Goal: Task Accomplishment & Management: Use online tool/utility

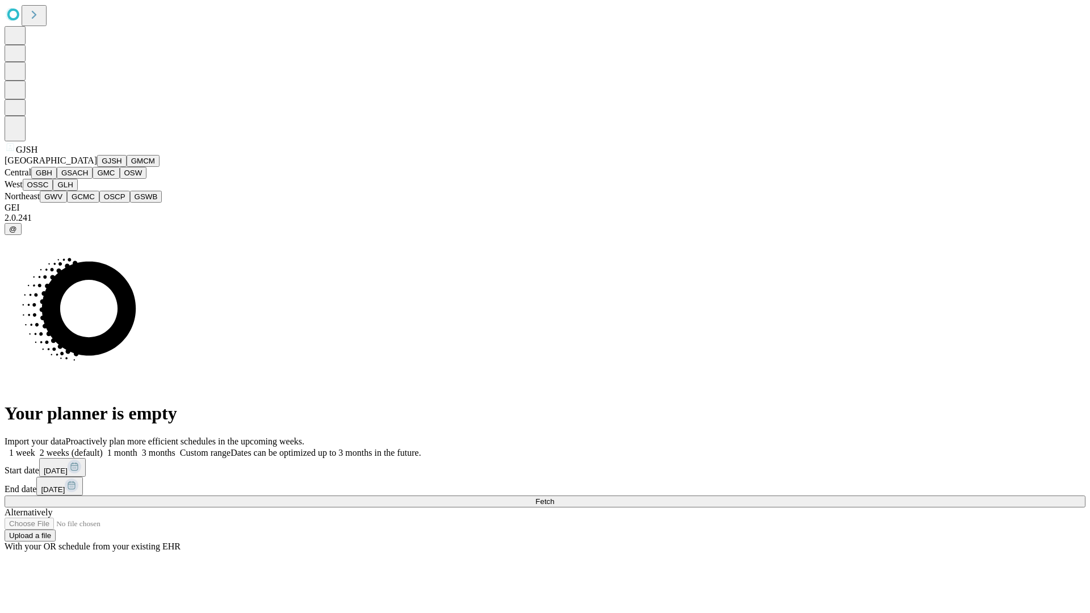
click at [97, 167] on button "GJSH" at bounding box center [112, 161] width 30 height 12
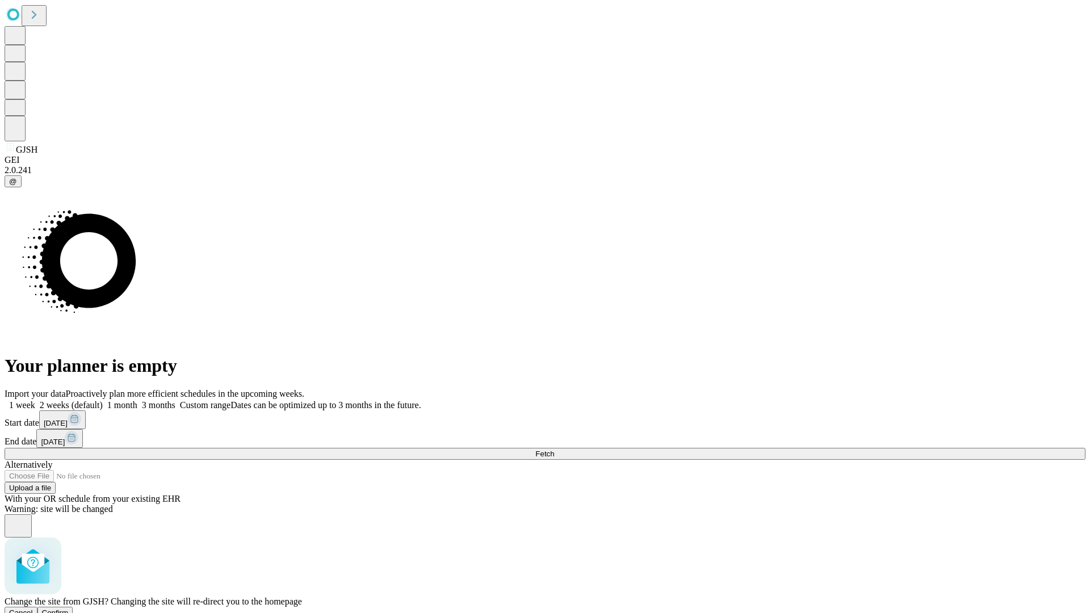
click at [69, 608] on span "Confirm" at bounding box center [55, 612] width 27 height 9
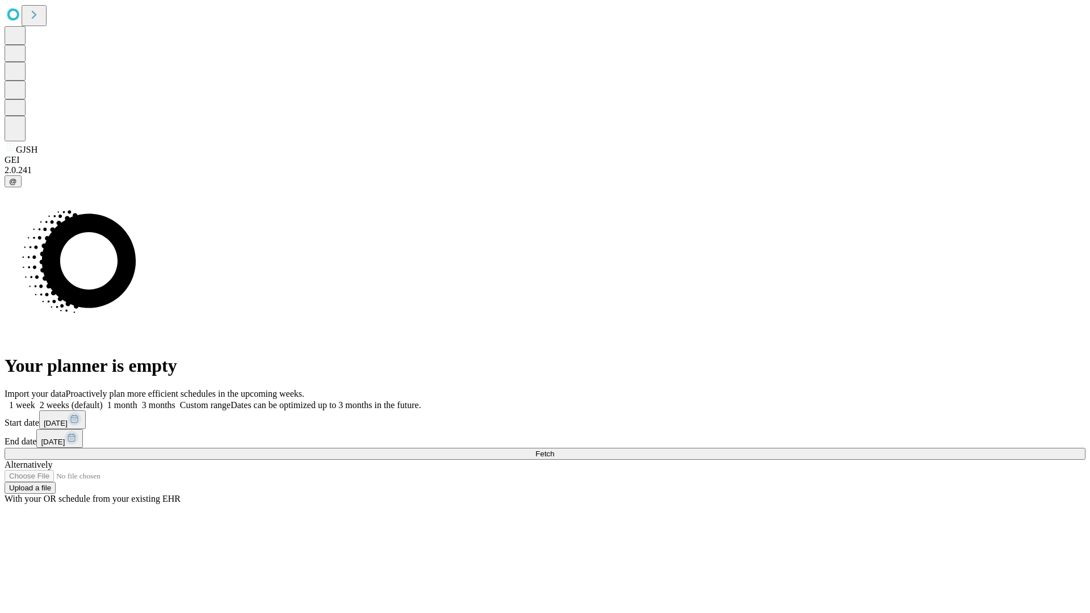
click at [103, 400] on label "2 weeks (default)" at bounding box center [69, 405] width 68 height 10
click at [554, 450] on span "Fetch" at bounding box center [544, 454] width 19 height 9
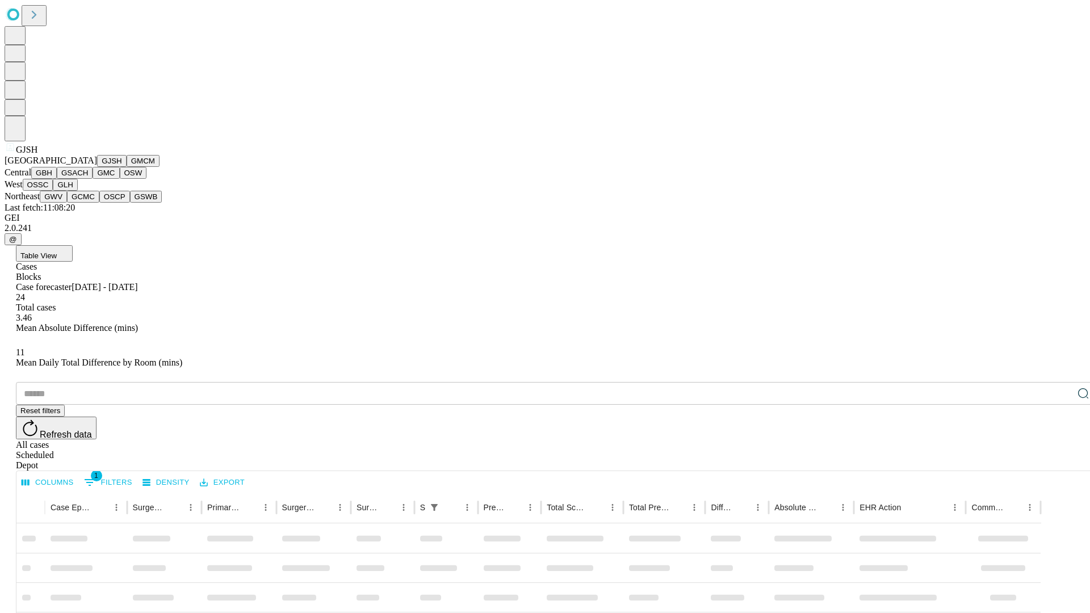
click at [127, 167] on button "GMCM" at bounding box center [143, 161] width 33 height 12
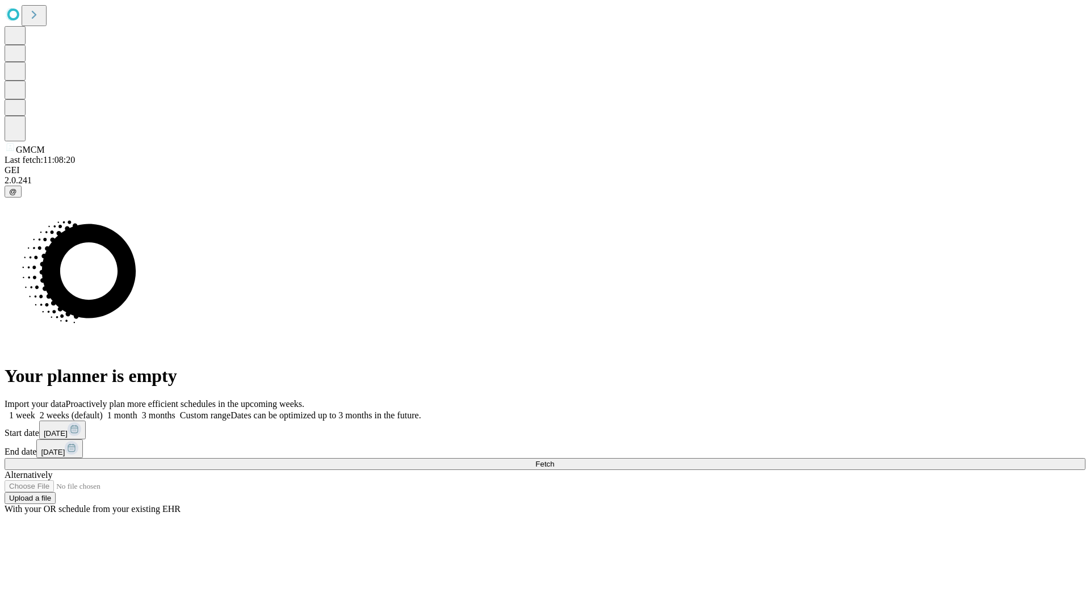
click at [103, 410] on label "2 weeks (default)" at bounding box center [69, 415] width 68 height 10
click at [554, 460] on span "Fetch" at bounding box center [544, 464] width 19 height 9
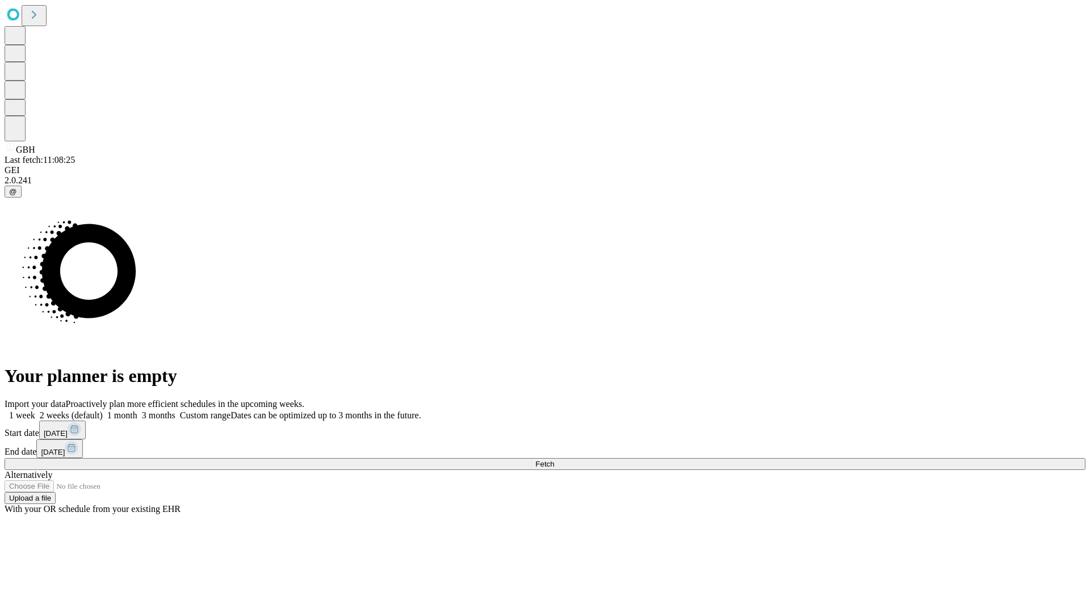
click at [103, 410] on label "2 weeks (default)" at bounding box center [69, 415] width 68 height 10
click at [554, 460] on span "Fetch" at bounding box center [544, 464] width 19 height 9
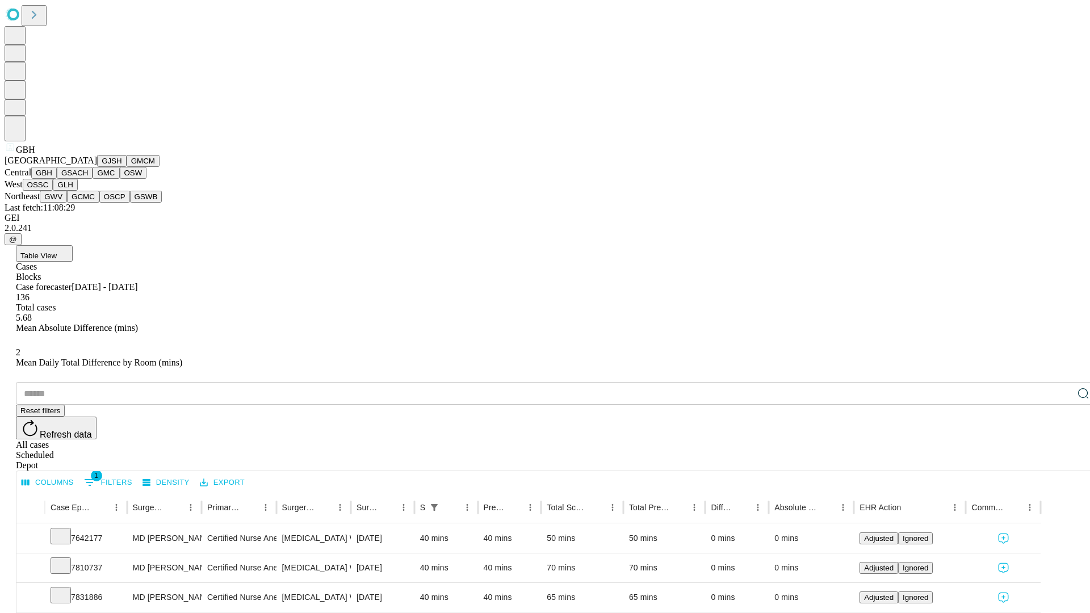
click at [88, 179] on button "GSACH" at bounding box center [75, 173] width 36 height 12
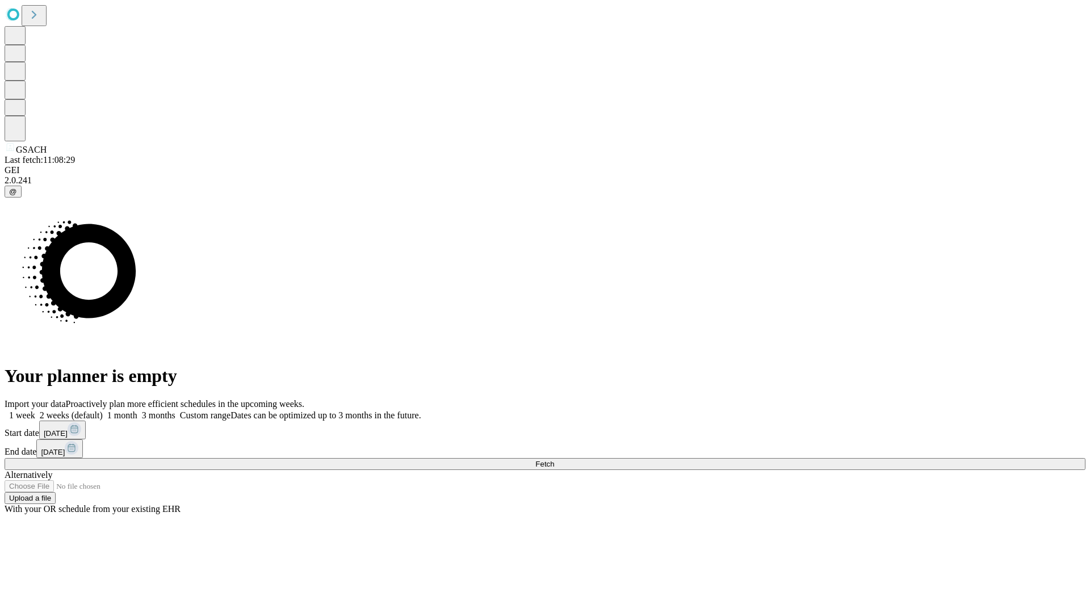
click at [103, 410] on label "2 weeks (default)" at bounding box center [69, 415] width 68 height 10
click at [554, 460] on span "Fetch" at bounding box center [544, 464] width 19 height 9
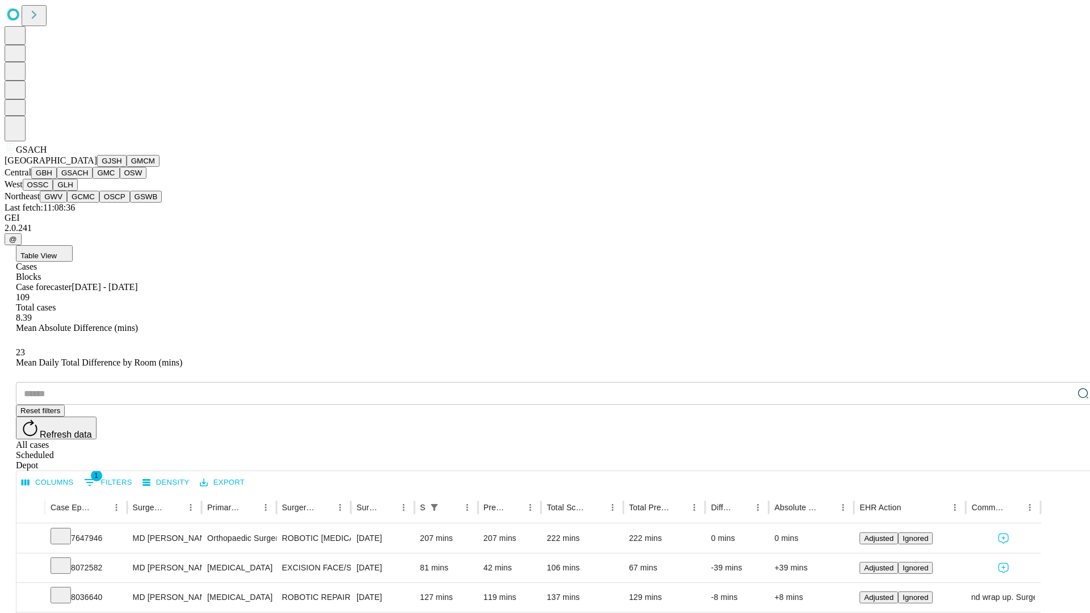
click at [93, 179] on button "GMC" at bounding box center [106, 173] width 27 height 12
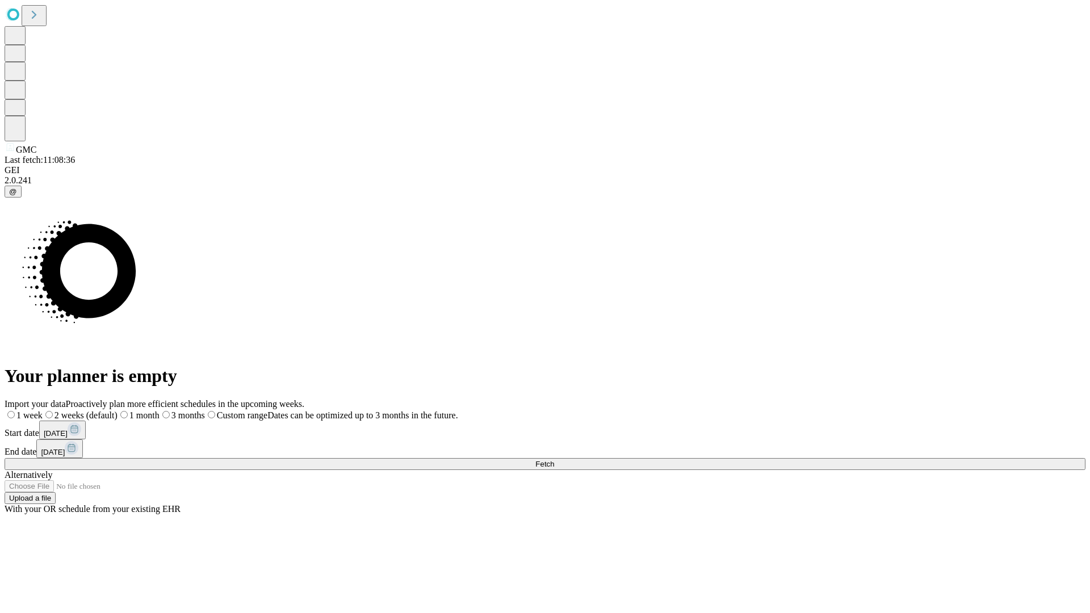
click at [117, 410] on label "2 weeks (default)" at bounding box center [80, 415] width 75 height 10
click at [554, 460] on span "Fetch" at bounding box center [544, 464] width 19 height 9
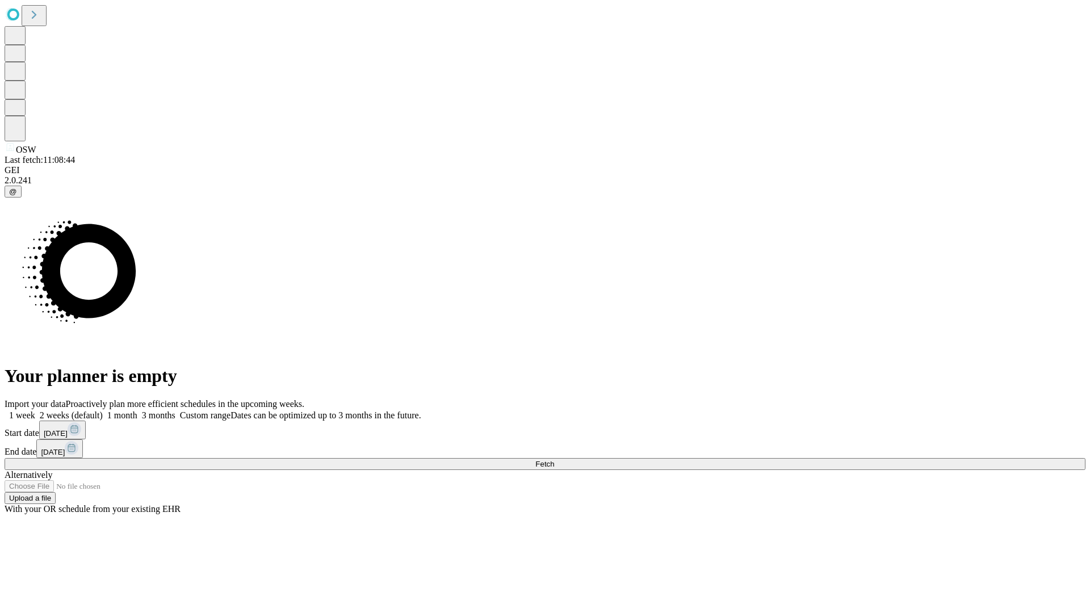
click at [554, 460] on span "Fetch" at bounding box center [544, 464] width 19 height 9
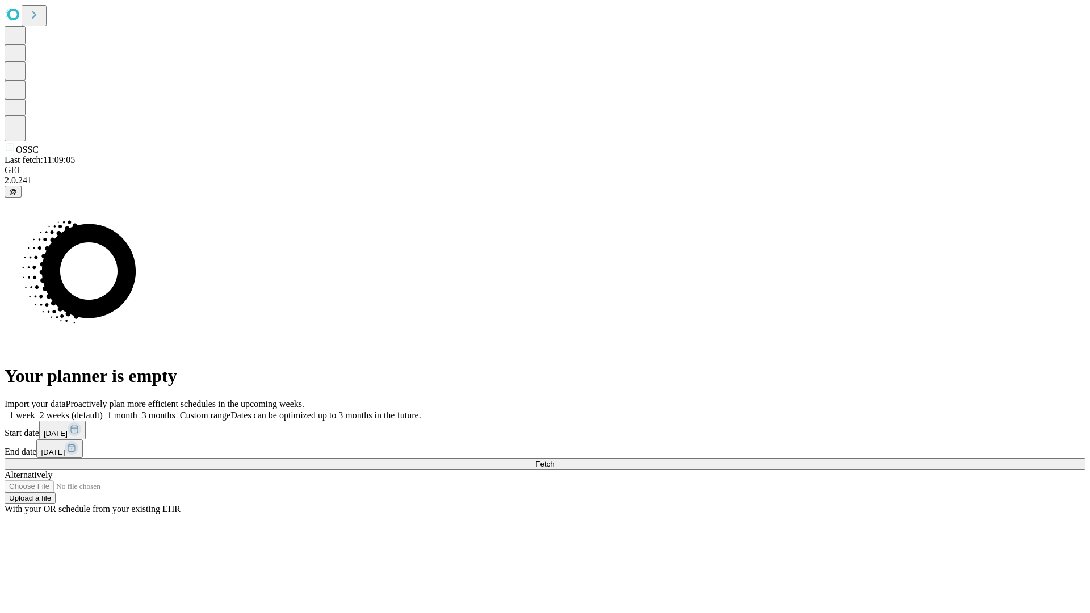
click at [103, 410] on label "2 weeks (default)" at bounding box center [69, 415] width 68 height 10
click at [554, 460] on span "Fetch" at bounding box center [544, 464] width 19 height 9
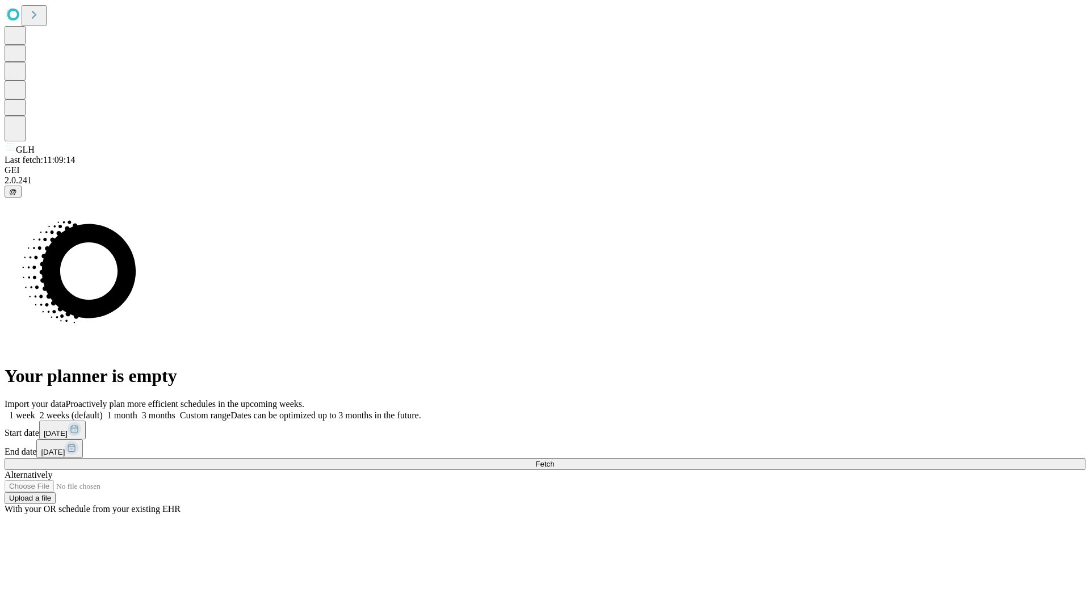
click at [103, 410] on label "2 weeks (default)" at bounding box center [69, 415] width 68 height 10
click at [554, 460] on span "Fetch" at bounding box center [544, 464] width 19 height 9
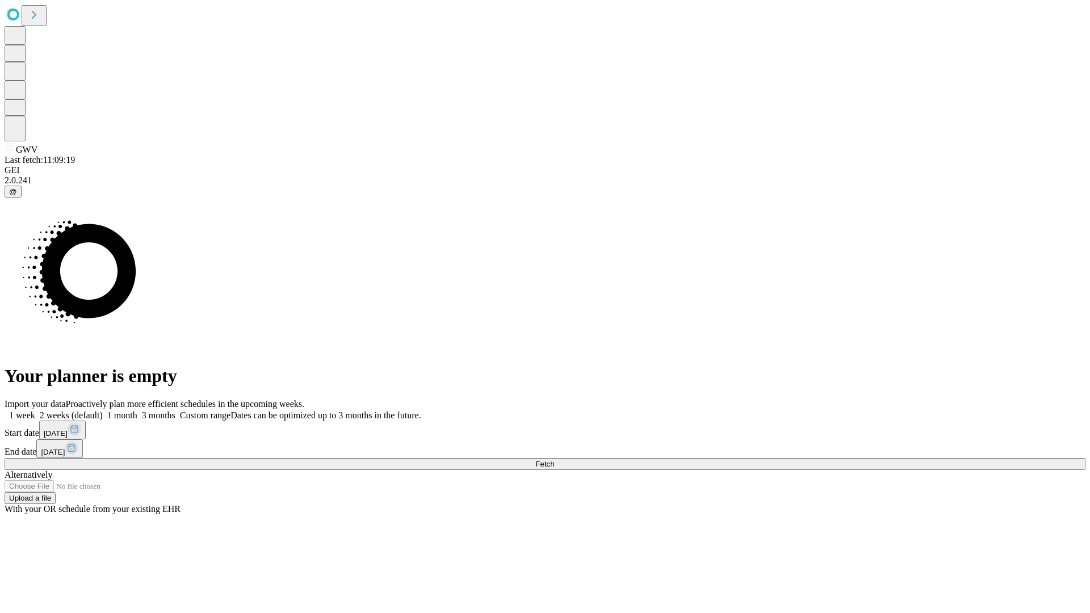
click at [103, 410] on label "2 weeks (default)" at bounding box center [69, 415] width 68 height 10
click at [554, 460] on span "Fetch" at bounding box center [544, 464] width 19 height 9
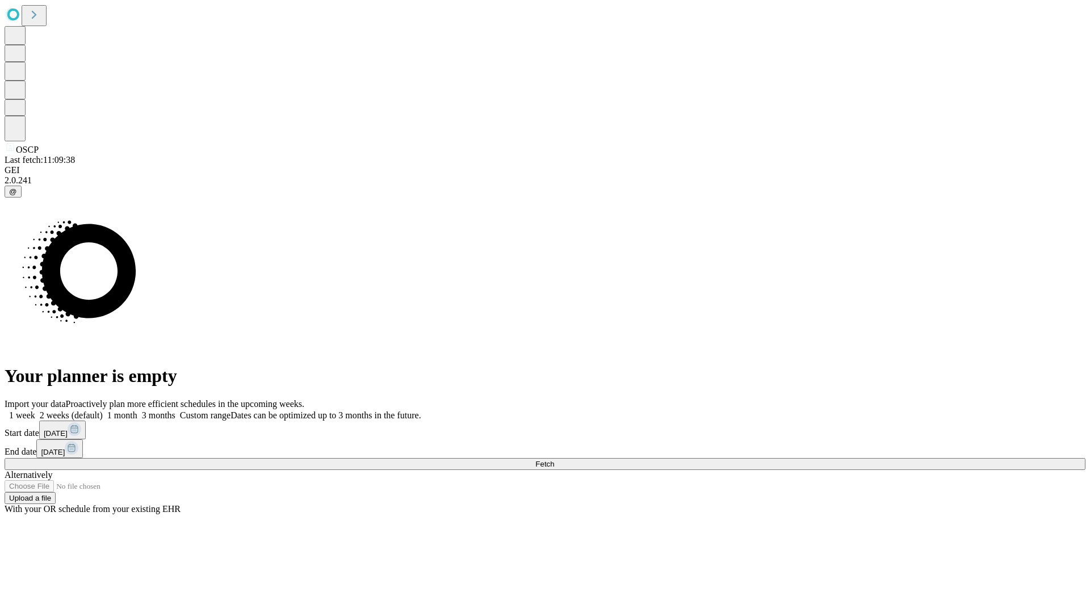
click at [103, 410] on label "2 weeks (default)" at bounding box center [69, 415] width 68 height 10
click at [554, 460] on span "Fetch" at bounding box center [544, 464] width 19 height 9
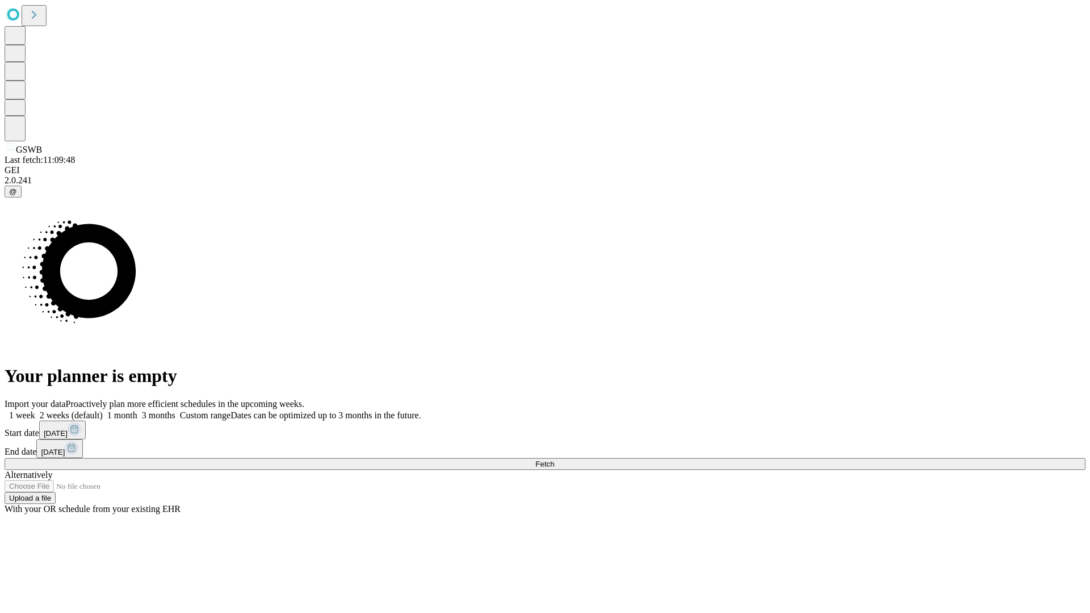
click at [103, 410] on label "2 weeks (default)" at bounding box center [69, 415] width 68 height 10
click at [554, 460] on span "Fetch" at bounding box center [544, 464] width 19 height 9
